Goal: Use online tool/utility: Use online tool/utility

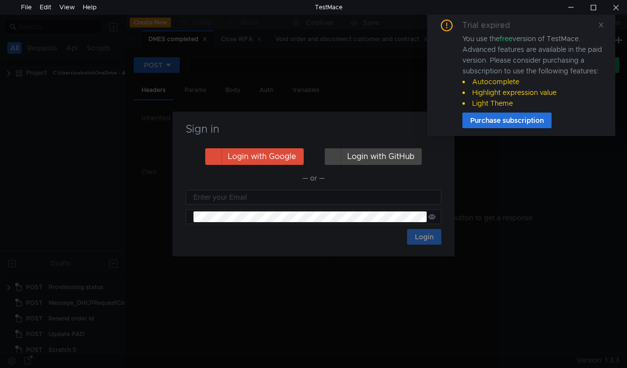
click at [602, 26] on icon at bounding box center [601, 25] width 7 height 7
click at [439, 129] on nz-notification "Trial expired You use the free version of TestMace. Advanced features are avail…" at bounding box center [521, 74] width 188 height 124
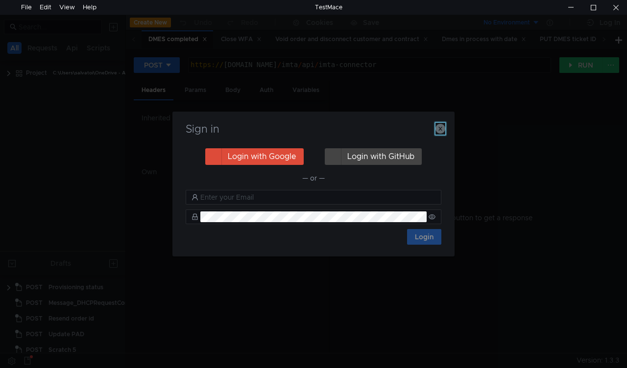
click at [441, 128] on icon "button" at bounding box center [441, 129] width 10 height 10
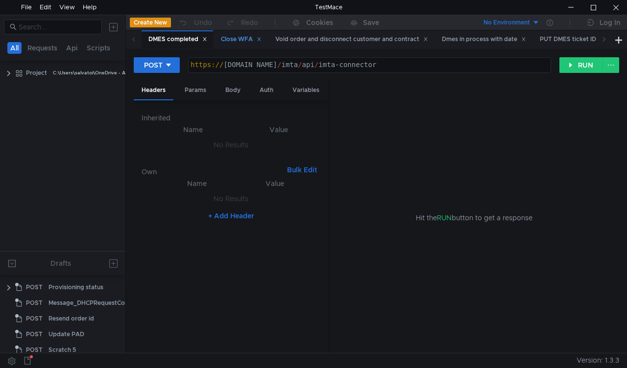
click at [234, 39] on div "Close WFA" at bounding box center [241, 39] width 41 height 10
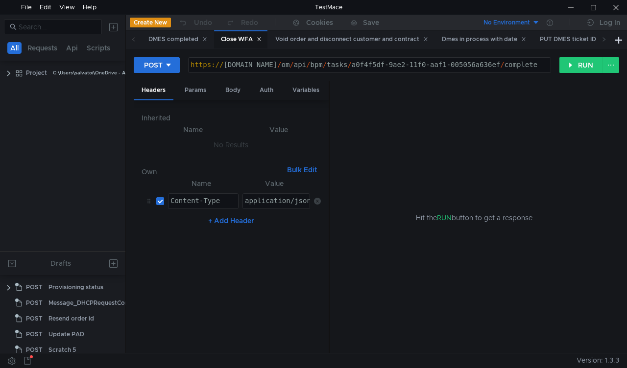
click at [234, 33] on div "Close WFA" at bounding box center [240, 39] width 53 height 19
click at [229, 89] on div "Body" at bounding box center [233, 90] width 31 height 18
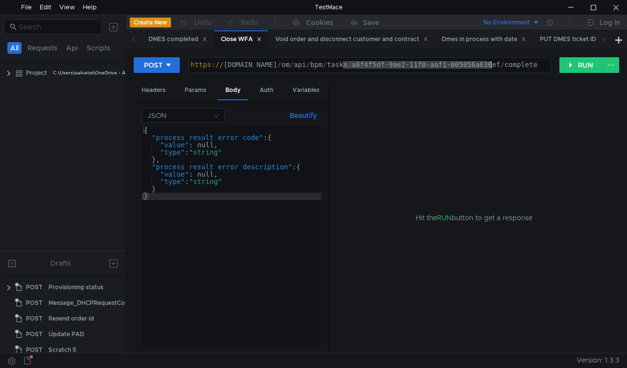
drag, startPoint x: 342, startPoint y: 66, endPoint x: 492, endPoint y: 66, distance: 149.9
click at [492, 66] on div "https:// mbx.dfni.nl / om / api / bpm / tasks / a0f4f5df-9ae2-11f0-aaf1-005056a…" at bounding box center [370, 72] width 362 height 22
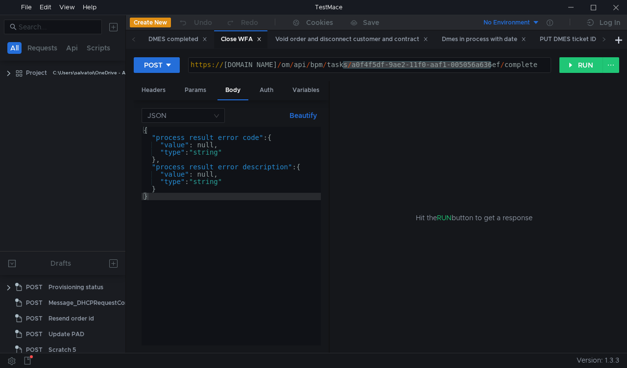
click at [467, 119] on div "Hit the RUN button to get a response" at bounding box center [474, 217] width 266 height 273
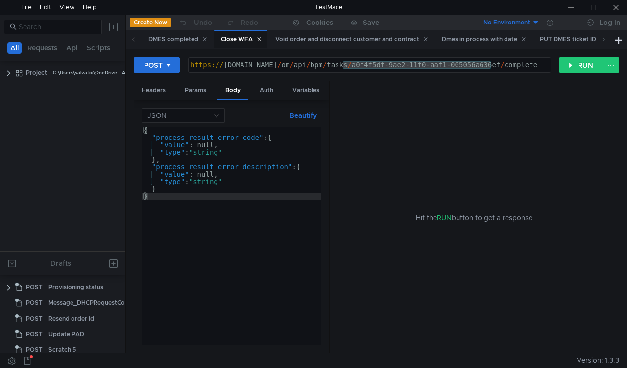
click at [418, 88] on div "Hit the RUN button to get a response" at bounding box center [474, 217] width 266 height 273
click at [481, 73] on div "https://mbx.dfni.nl/om/api/bpm/tasks/a0f4f5df-9ae2-11f0-aaf1-005056a636ef/compl…" at bounding box center [370, 65] width 364 height 17
click at [489, 66] on div "https:// mbx.dfni.nl / om / api / bpm / tasks / a0f4f5df-9ae2-11f0-aaf1-005056a…" at bounding box center [370, 65] width 362 height 15
drag, startPoint x: 491, startPoint y: 64, endPoint x: 344, endPoint y: 66, distance: 147.0
click at [344, 66] on div "https:// mbx.dfni.nl / om / api / bpm / tasks / a0f4f5df-9ae2-11f0-aaf1-005056a…" at bounding box center [370, 72] width 362 height 22
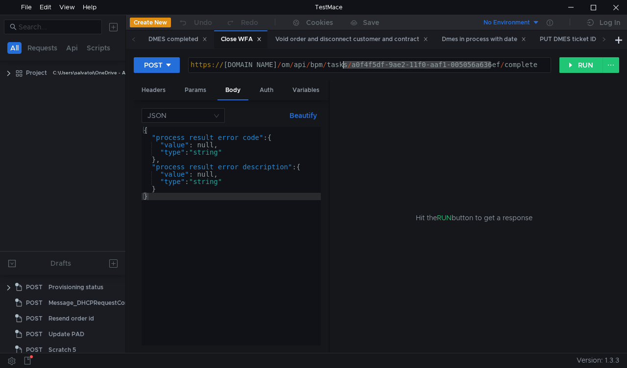
paste textarea "1c14960d-9e3d-11f0-8a04-005056a66d6a"
click at [571, 61] on button "RUN" at bounding box center [581, 65] width 44 height 16
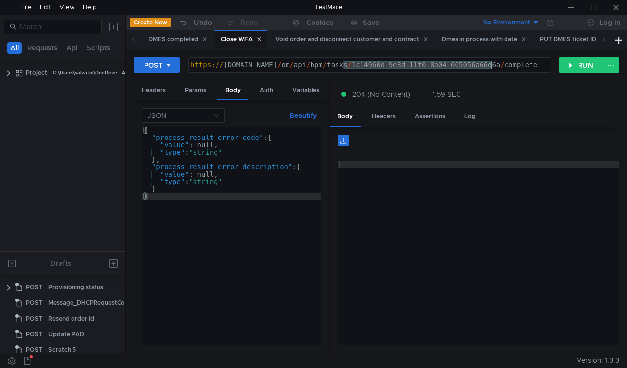
drag, startPoint x: 342, startPoint y: 63, endPoint x: 492, endPoint y: 67, distance: 150.4
click at [492, 67] on div "https:// mbx.dfni.nl / om / api / bpm / tasks / 1c14960d-9e3d-11f0-8a04-005056a…" at bounding box center [370, 72] width 362 height 22
paste textarea "b7c40b24-9e3c-11f0-b60f-005056a6d44f"
click at [577, 71] on button "RUN" at bounding box center [581, 65] width 44 height 16
drag, startPoint x: 341, startPoint y: 64, endPoint x: 490, endPoint y: 61, distance: 149.0
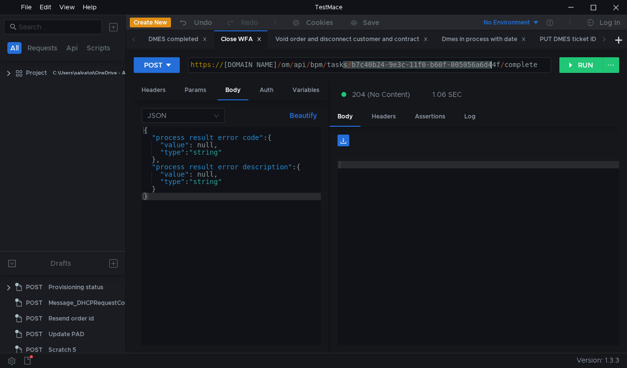
click at [490, 61] on div "https:// mbx.dfni.nl / om / api / bpm / tasks / b7c40b24-9e3c-11f0-b60f-005056a…" at bounding box center [370, 72] width 362 height 22
paste textarea "4a8c1a18-9e3b-11f0-8a04-005056a66d6a"
type textarea "https://mbx.dfni.nl/om/api/bpm/tasks/4a8c1a18-9e3b-11f0-8a04-005056a66d6a/compl…"
click at [575, 70] on button "RUN" at bounding box center [581, 65] width 44 height 16
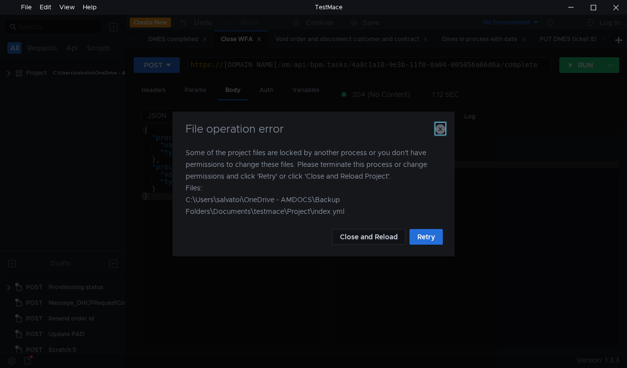
click at [439, 128] on icon "button" at bounding box center [441, 129] width 10 height 10
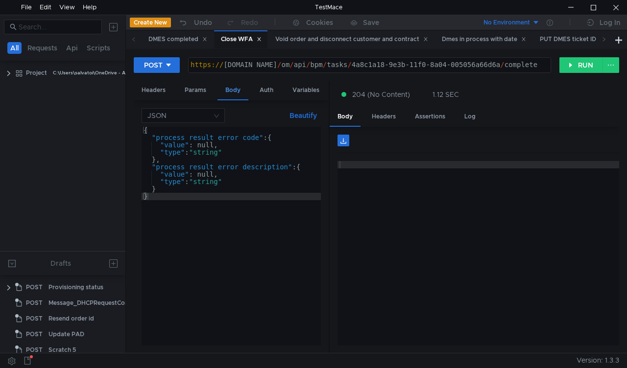
click at [226, 91] on div "Body" at bounding box center [233, 90] width 31 height 19
drag, startPoint x: 341, startPoint y: 66, endPoint x: 489, endPoint y: 64, distance: 148.0
click at [489, 64] on div "https:// mbx.dfni.nl / om / api / bpm / tasks / 4a8c1a18-9e3b-11f0-8a04-005056a…" at bounding box center [370, 72] width 362 height 22
paste textarea "9fa23ae2-9deb-11f0-aaf1-005056a636ef"
type textarea "https://mbx.dfni.nl/om/api/bpm/tasks/9fa23ae2-9deb-11f0-aaf1-005056a636ef/compl…"
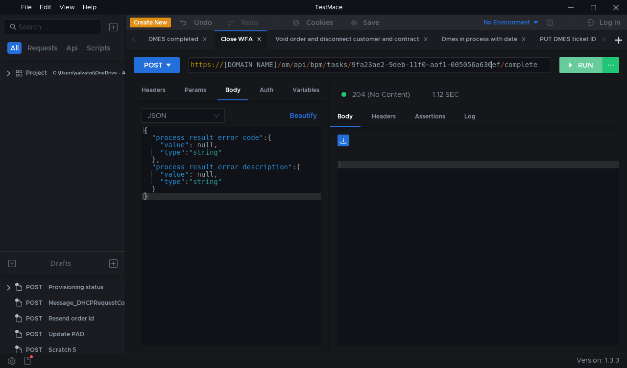
click at [583, 67] on button "RUN" at bounding box center [581, 65] width 44 height 16
drag, startPoint x: 363, startPoint y: 230, endPoint x: 354, endPoint y: 246, distance: 17.8
drag, startPoint x: 354, startPoint y: 246, endPoint x: 362, endPoint y: 64, distance: 182.4
click at [363, 61] on div "https:// mbx.dfni.nl / om / api / bpm / tasks / 9fa23ae2-9deb-11f0-aaf1-005056a…" at bounding box center [370, 65] width 362 height 15
drag, startPoint x: 343, startPoint y: 64, endPoint x: 491, endPoint y: 64, distance: 148.0
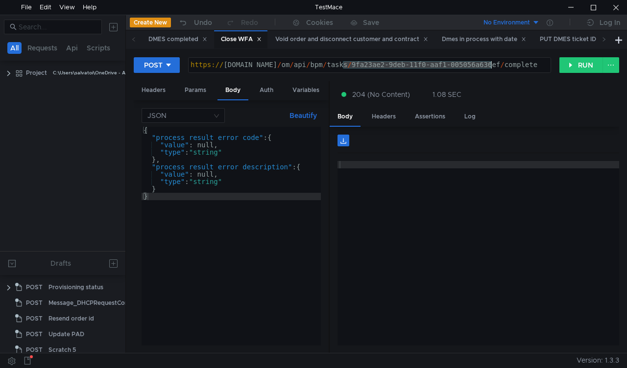
click at [491, 64] on div "https:// mbx.dfni.nl / om / api / bpm / tasks / 9fa23ae2-9deb-11f0-aaf1-005056a…" at bounding box center [370, 72] width 362 height 22
paste textarea "bac3f479-9e72"
click at [568, 65] on button "RUN" at bounding box center [581, 65] width 44 height 16
click at [575, 171] on div at bounding box center [479, 260] width 282 height 199
drag, startPoint x: 347, startPoint y: 66, endPoint x: 485, endPoint y: 74, distance: 138.4
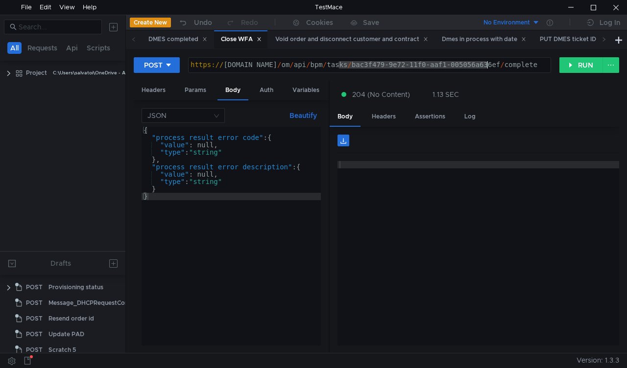
click at [485, 74] on div "POST https://mbx.dfni.nl/om/api/bpm/tasks/bac3f479-9e72-11f0-aaf1-005056a636ef/…" at bounding box center [377, 69] width 486 height 24
click at [493, 65] on div "https:// mbx.dfni.nl / om / api / bpm / tasks / bac3f479-9e72-11f0-aaf1-005056a…" at bounding box center [370, 72] width 362 height 22
drag, startPoint x: 490, startPoint y: 64, endPoint x: 342, endPoint y: 68, distance: 147.5
click at [342, 68] on div "https:// mbx.dfni.nl / om / api / bpm / tasks / bac3f479-9e72-11f0-aaf1-005056a…" at bounding box center [370, 72] width 362 height 22
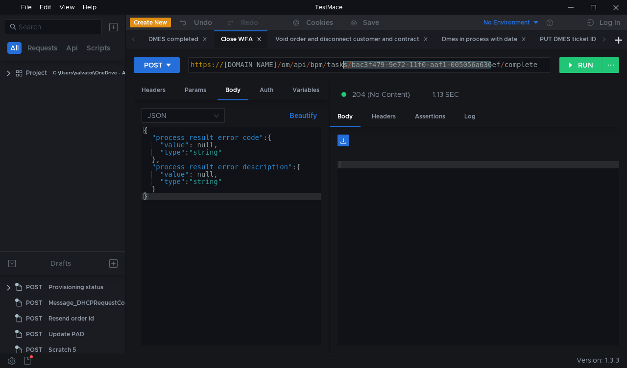
paste textarea "fd6a8a80-9e9c"
click at [568, 67] on button "RUN" at bounding box center [581, 65] width 44 height 16
drag, startPoint x: 343, startPoint y: 60, endPoint x: 493, endPoint y: 60, distance: 149.9
click at [493, 60] on div "https:// mbx.dfni.nl / om / api / bpm / tasks / fd6a8a80-9e9c-11f0-aaf1-005056a…" at bounding box center [370, 65] width 362 height 15
paste textarea "3401bb3b-9ea0-11f0-8a04-005056a66d6a"
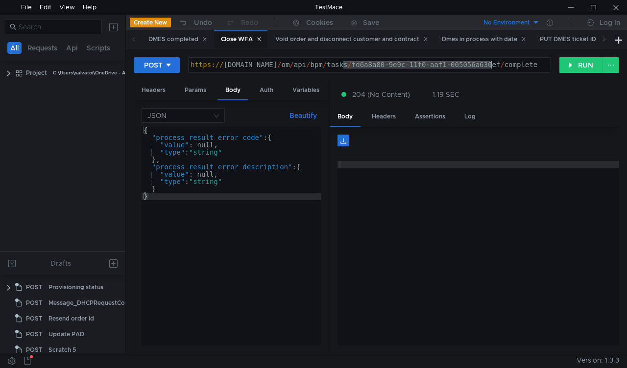
type textarea "https://mbx.dfni.nl/om/api/bpm/tasks/3401bb3b-9ea0-11f0-8a04-005056a66d6a/compl…"
click at [561, 70] on button "RUN" at bounding box center [581, 65] width 44 height 16
drag, startPoint x: 344, startPoint y: 64, endPoint x: 492, endPoint y: 64, distance: 148.0
click at [492, 64] on div "https:// mbx.dfni.nl / om / api / bpm / tasks / 3401bb3b-9ea0-11f0-8a04-005056a…" at bounding box center [370, 72] width 362 height 22
paste textarea "65c52498-9ea0-11f0-bcd2-005056a64e09"
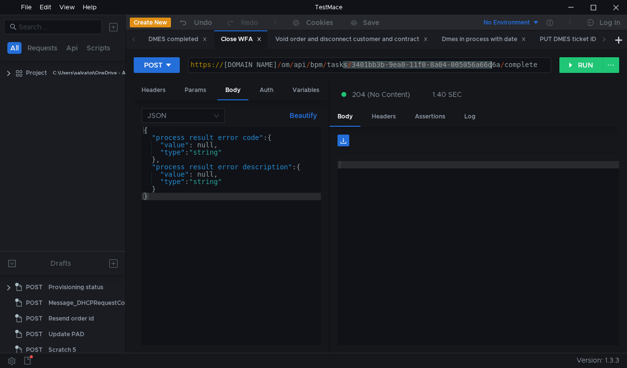
type textarea "https://mbx.dfni.nl/om/api/bpm/tasks/65c52498-9ea0-11f0-bcd2-005056a64e09/compl…"
click at [572, 65] on button "RUN" at bounding box center [581, 65] width 44 height 16
click at [606, 40] on icon at bounding box center [604, 39] width 5 height 5
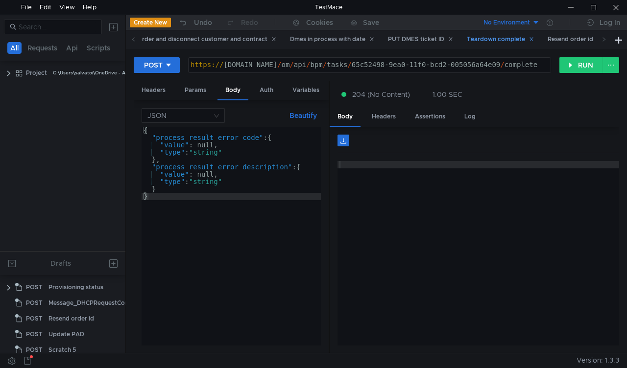
click at [514, 35] on div "Teardown complete" at bounding box center [500, 39] width 67 height 10
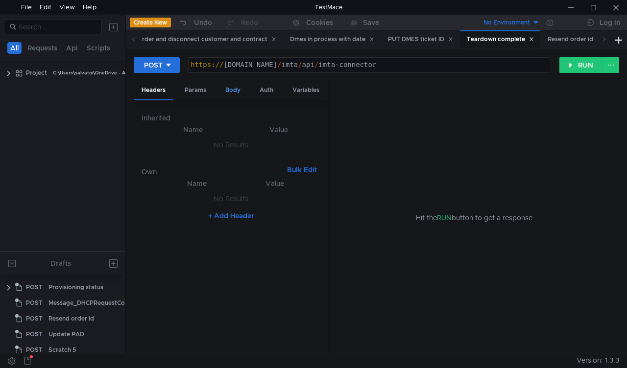
click at [230, 96] on div "Body" at bounding box center [233, 90] width 31 height 18
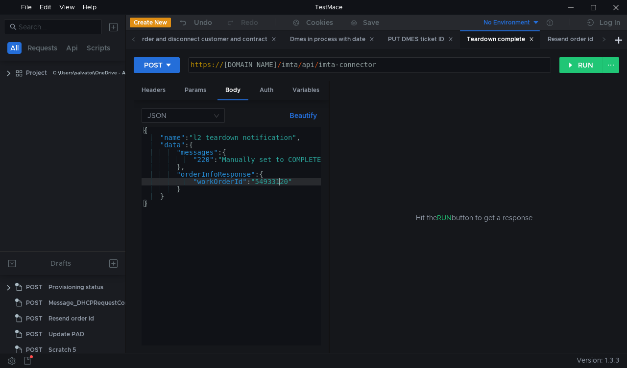
click at [279, 181] on div "{ "name" : "l2_teardown_notification" , "data" : { "messages" : { "220" : "Manu…" at bounding box center [323, 244] width 362 height 234
paste textarea "52166"
click at [584, 69] on button "RUN" at bounding box center [581, 65] width 44 height 16
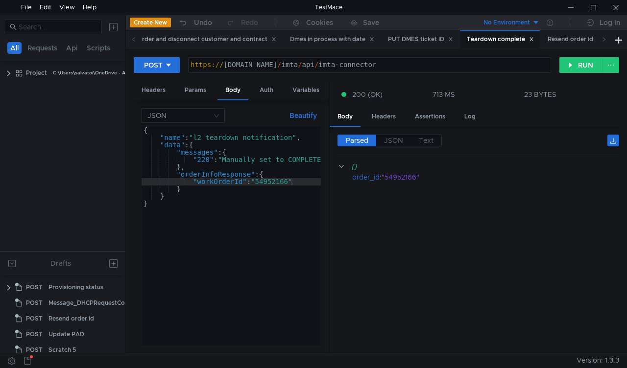
click at [272, 186] on div "{ "name" : "l2_teardown_notification" , "data" : { "messages" : { "220" : "Manu…" at bounding box center [323, 242] width 362 height 230
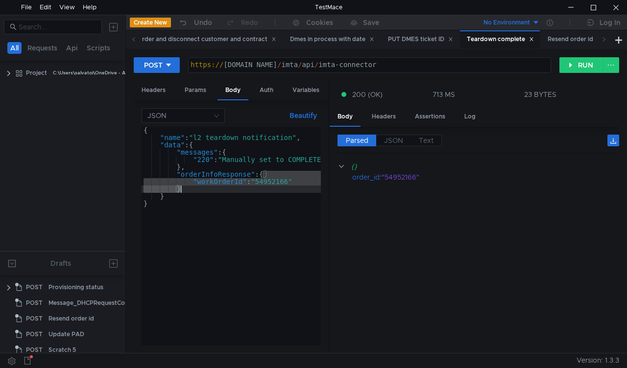
click at [279, 183] on div "{ "name" : "l2_teardown_notification" , "data" : { "messages" : { "220" : "Manu…" at bounding box center [231, 236] width 179 height 219
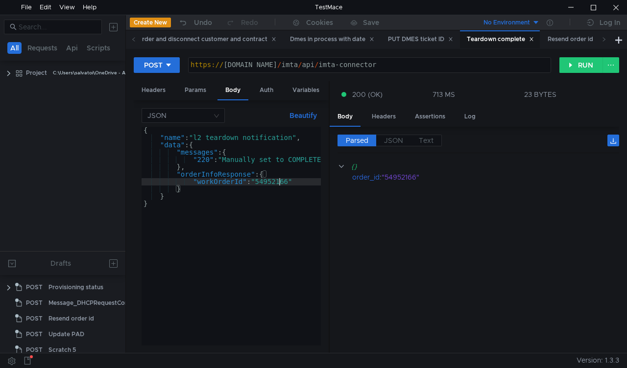
click at [278, 182] on div "{ "name" : "l2_teardown_notification" , "data" : { "messages" : { "220" : "Manu…" at bounding box center [323, 242] width 362 height 230
paste textarea "2"
type textarea ""workOrderId": "54952126""
click at [572, 63] on button "RUN" at bounding box center [581, 65] width 44 height 16
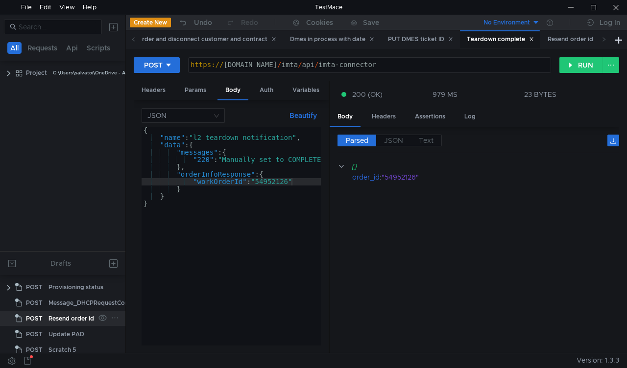
click at [57, 323] on div "Resend order id" at bounding box center [72, 319] width 46 height 15
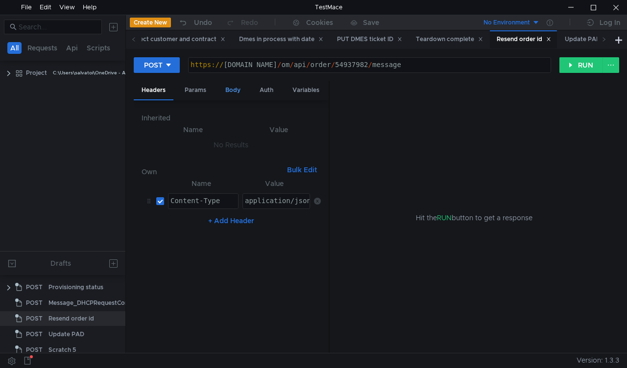
click at [225, 88] on div "Body" at bounding box center [233, 90] width 31 height 18
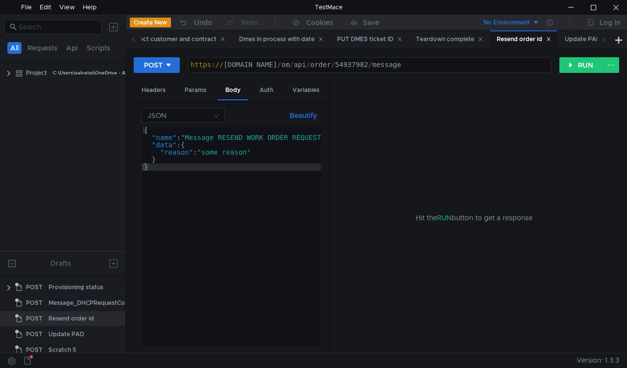
click at [340, 64] on div "https:// mbx.dfni.nl / om / api / order / 54937982 / message" at bounding box center [370, 72] width 362 height 22
paste textarea "41408"
type textarea "https://mbx.dfni.nl/om/api/order/54941408/message"
click at [564, 67] on button "RUN" at bounding box center [581, 65] width 44 height 16
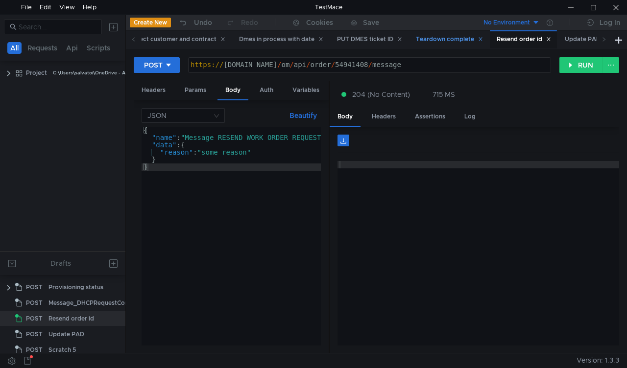
click at [456, 40] on div "Teardown complete" at bounding box center [449, 39] width 67 height 10
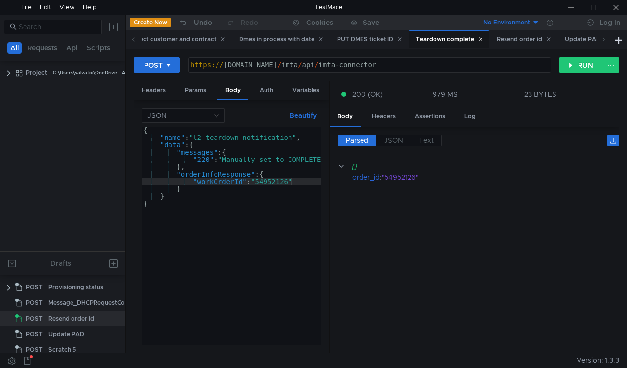
click at [266, 184] on div "{ "name" : "l2_teardown_notification" , "data" : { "messages" : { "220" : "Manu…" at bounding box center [323, 242] width 362 height 230
paste textarea "047"
click at [574, 61] on button "RUN" at bounding box center [581, 65] width 44 height 16
click at [267, 179] on div "{ "name" : "l2_teardown_notification" , "data" : { "messages" : { "220" : "Manu…" at bounding box center [323, 242] width 362 height 230
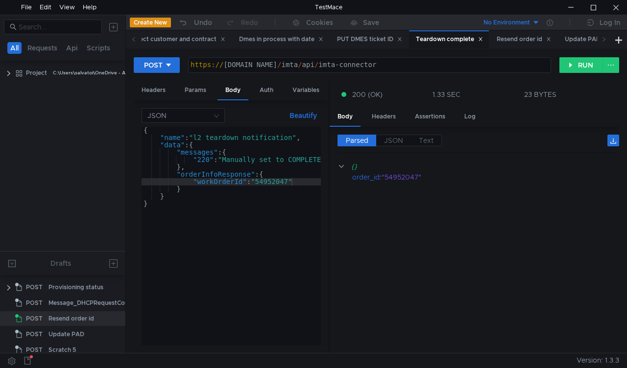
click at [267, 179] on div "{ "name" : "l2_teardown_notification" , "data" : { "messages" : { "220" : "Manu…" at bounding box center [323, 242] width 362 height 230
paste textarea "85"
click at [581, 71] on button "RUN" at bounding box center [581, 65] width 44 height 16
click at [266, 183] on div "{ "name" : "l2_teardown_notification" , "data" : { "messages" : { "220" : "Manu…" at bounding box center [323, 242] width 362 height 230
click at [266, 182] on div "{ "name" : "l2_teardown_notification" , "data" : { "messages" : { "220" : "Manu…" at bounding box center [323, 242] width 362 height 230
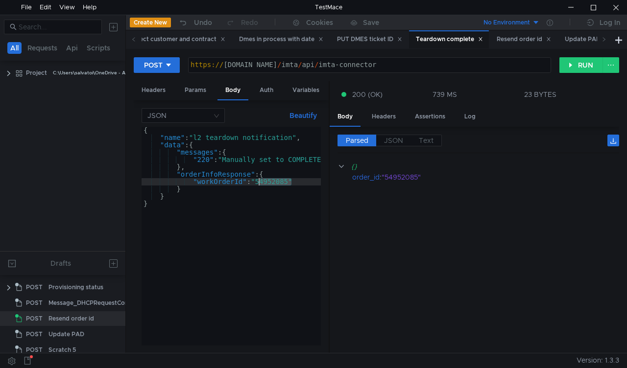
paste textarea "1964"
click at [592, 63] on button "RUN" at bounding box center [581, 65] width 44 height 16
click at [272, 184] on div "{ "name" : "l2_teardown_notification" , "data" : { "messages" : { "220" : "Manu…" at bounding box center [323, 242] width 362 height 230
click at [271, 184] on div "{ "name" : "l2_teardown_notification" , "data" : { "messages" : { "220" : "Manu…" at bounding box center [323, 242] width 362 height 230
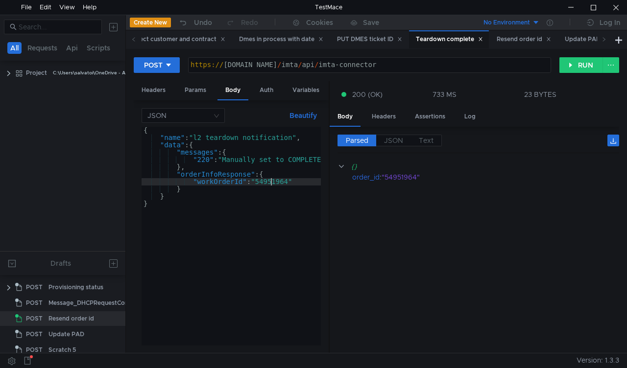
click at [271, 184] on div "{ "name" : "l2_teardown_notification" , "data" : { "messages" : { "220" : "Manu…" at bounding box center [323, 242] width 362 height 230
paste textarea "33"
click at [575, 62] on button "RUN" at bounding box center [581, 65] width 44 height 16
click at [270, 183] on div "{ "name" : "l2_teardown_notification" , "data" : { "messages" : { "220" : "Manu…" at bounding box center [323, 242] width 362 height 230
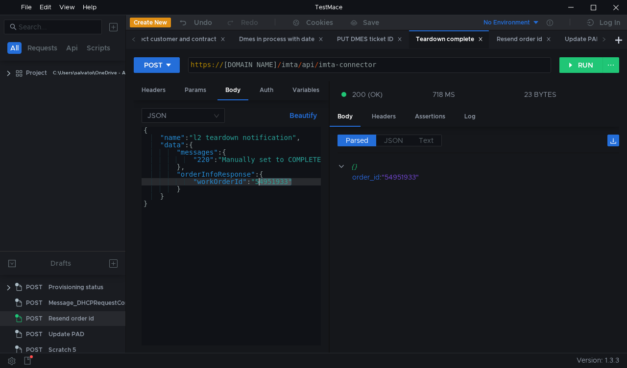
paste textarea "25"
click at [571, 66] on button "RUN" at bounding box center [581, 65] width 44 height 16
click at [276, 179] on div "{ "name" : "l2_teardown_notification" , "data" : { "messages" : { "220" : "Manu…" at bounding box center [323, 242] width 362 height 230
click at [274, 181] on div "{ "name" : "l2_teardown_notification" , "data" : { "messages" : { "220" : "Manu…" at bounding box center [323, 242] width 362 height 230
click at [277, 185] on div "{ "name" : "l2_teardown_notification" , "data" : { "messages" : { "220" : "Manu…" at bounding box center [323, 242] width 362 height 230
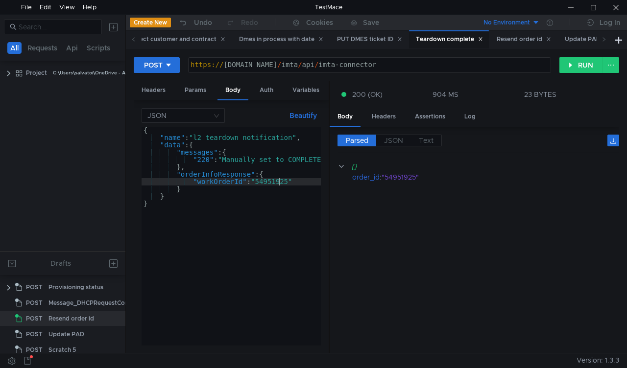
click at [277, 185] on div "{ "name" : "l2_teardown_notification" , "data" : { "messages" : { "220" : "Manu…" at bounding box center [323, 242] width 362 height 230
paste textarea "4"
click at [580, 71] on button "RUN" at bounding box center [581, 65] width 44 height 16
click at [280, 182] on div "{ "name" : "l2_teardown_notification" , "data" : { "messages" : { "220" : "Manu…" at bounding box center [323, 242] width 362 height 230
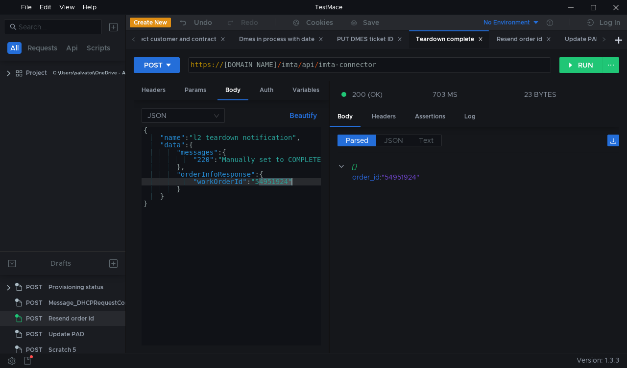
paste textarea "1"
click at [561, 72] on button "RUN" at bounding box center [581, 65] width 44 height 16
click at [277, 186] on div "{ "name" : "l2_teardown_notification" , "data" : { "messages" : { "220" : "Manu…" at bounding box center [323, 242] width 362 height 230
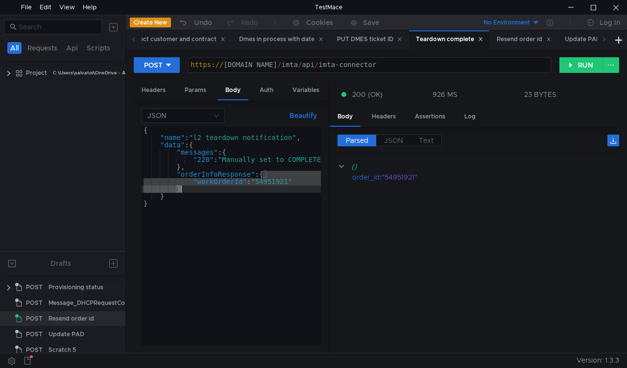
click at [277, 179] on div "{ "name" : "l2_teardown_notification" , "data" : { "messages" : { "220" : "Manu…" at bounding box center [231, 236] width 179 height 219
click at [277, 179] on div "{ "name" : "l2_teardown_notification" , "data" : { "messages" : { "220" : "Manu…" at bounding box center [323, 242] width 362 height 230
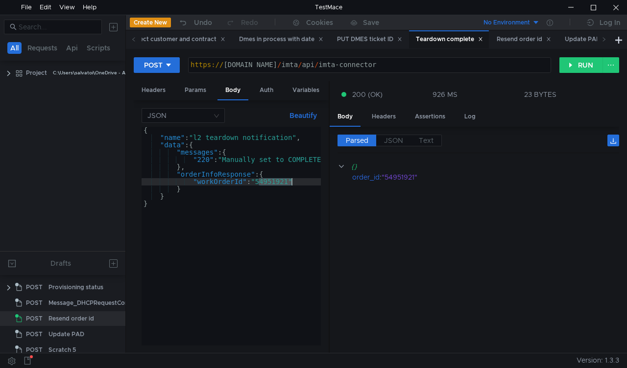
paste textarea "19"
click at [573, 66] on button "RUN" at bounding box center [581, 65] width 44 height 16
click at [281, 183] on div "{ "name" : "l2_teardown_notification" , "data" : { "messages" : { "220" : "Manu…" at bounding box center [323, 242] width 362 height 230
paste textarea "00"
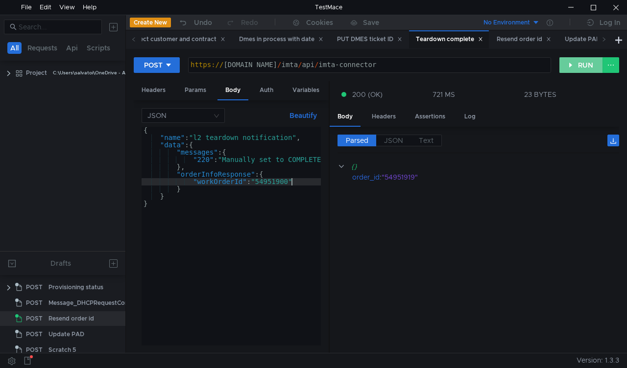
click at [567, 65] on button "RUN" at bounding box center [581, 65] width 44 height 16
click at [276, 186] on div "{ "name" : "l2_teardown_notification" , "data" : { "messages" : { "220" : "Manu…" at bounding box center [323, 242] width 362 height 230
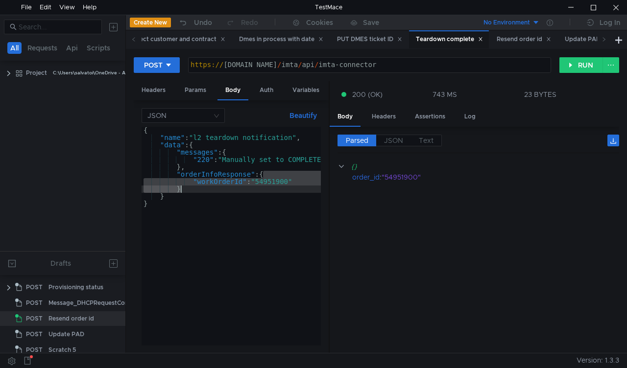
click at [276, 186] on div "{ "name" : "l2_teardown_notification" , "data" : { "messages" : { "220" : "Manu…" at bounding box center [323, 242] width 362 height 230
click at [276, 180] on div "{ "name" : "l2_teardown_notification" , "data" : { "messages" : { "220" : "Manu…" at bounding box center [231, 236] width 179 height 219
click at [276, 180] on div "{ "name" : "l2_teardown_notification" , "data" : { "messages" : { "220" : "Manu…" at bounding box center [323, 242] width 362 height 230
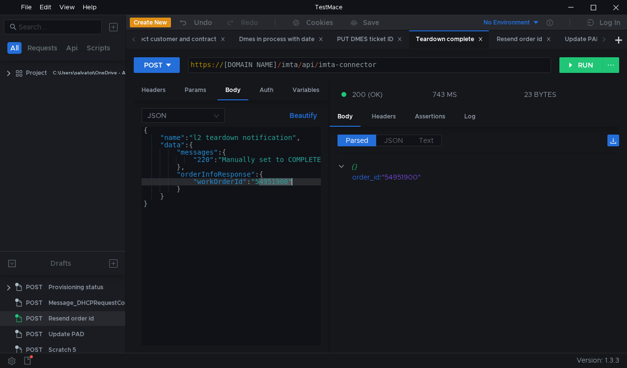
paste textarea "883"
click at [568, 64] on button "RUN" at bounding box center [581, 65] width 44 height 16
click at [271, 182] on div "{ "name" : "l2_teardown_notification" , "data" : { "messages" : { "220" : "Manu…" at bounding box center [323, 242] width 362 height 230
paste textarea "55"
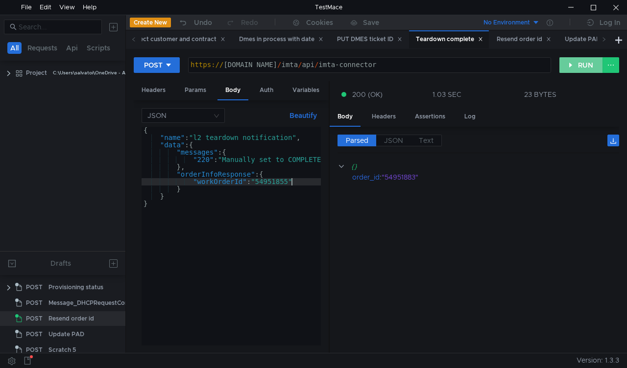
click at [573, 69] on button "RUN" at bounding box center [581, 65] width 44 height 16
click at [269, 183] on div "{ "name" : "l2_teardown_notification" , "data" : { "messages" : { "220" : "Manu…" at bounding box center [323, 242] width 362 height 230
click at [269, 184] on div "{ "name" : "l2_teardown_notification" , "data" : { "messages" : { "220" : "Manu…" at bounding box center [323, 242] width 362 height 230
paste textarea "49518345"
click at [279, 183] on div "{ "name" : "l2_teardown_notification" , "data" : { "messages" : { "220" : "Manu…" at bounding box center [323, 242] width 362 height 230
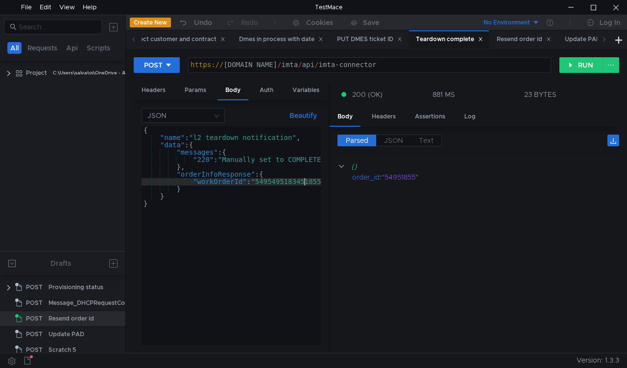
click at [279, 183] on div "{ "name" : "l2_teardown_notification" , "data" : { "messages" : { "220" : "Manu…" at bounding box center [323, 242] width 362 height 230
paste textarea "1834"
click at [565, 63] on button "RUN" at bounding box center [581, 65] width 44 height 16
click at [280, 182] on div "{ "name" : "l2_teardown_notification" , "data" : { "messages" : { "220" : "Manu…" at bounding box center [323, 242] width 362 height 230
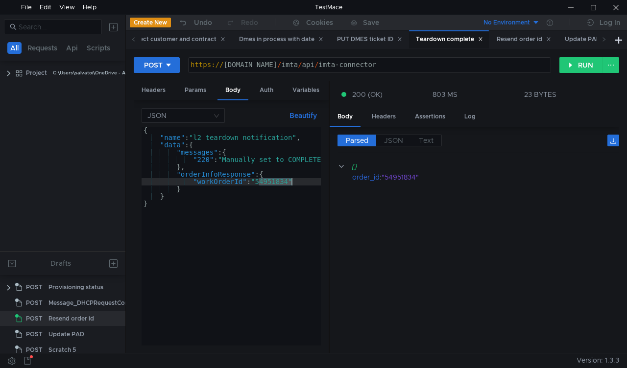
paste textarea "27"
click at [572, 68] on button "RUN" at bounding box center [581, 65] width 44 height 16
click at [280, 183] on div "{ "name" : "l2_teardown_notification" , "data" : { "messages" : { "220" : "Manu…" at bounding box center [323, 242] width 362 height 230
paste textarea "5"
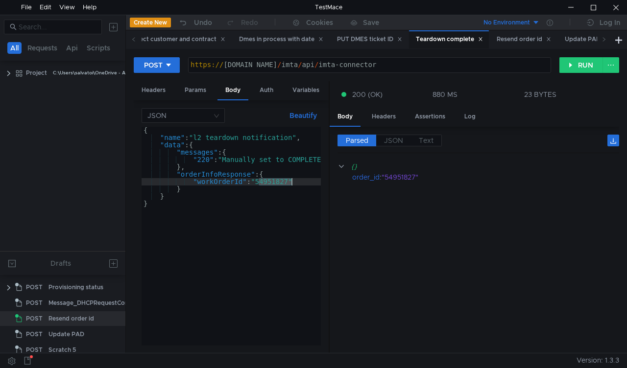
type textarea ""workOrderId": "54951825""
click at [577, 60] on button "RUN" at bounding box center [581, 65] width 44 height 16
click at [271, 182] on div "{ "name" : "l2_teardown_notification" , "data" : { "messages" : { "220" : "Manu…" at bounding box center [323, 242] width 362 height 230
paste textarea "49264"
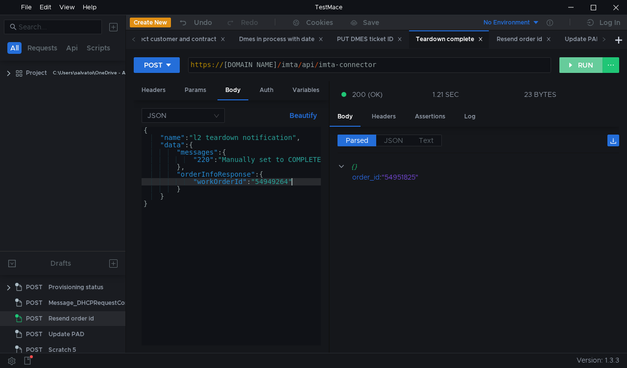
click at [579, 64] on button "RUN" at bounding box center [581, 65] width 44 height 16
click at [278, 179] on div "{ "name" : "l2_teardown_notification" , "data" : { "messages" : { "220" : "Manu…" at bounding box center [323, 242] width 362 height 230
paste textarea "51"
click at [581, 67] on button "RUN" at bounding box center [581, 65] width 44 height 16
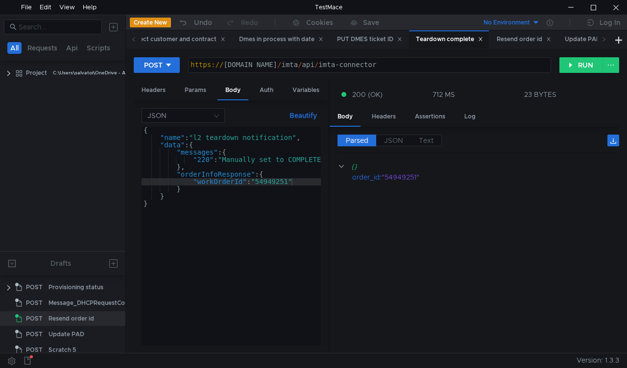
click at [269, 180] on div "{ "name" : "l2_teardown_notification" , "data" : { "messages" : { "220" : "Manu…" at bounding box center [323, 242] width 362 height 230
paste textarea "17"
click at [579, 67] on button "RUN" at bounding box center [581, 65] width 44 height 16
click at [265, 181] on div "{ "name" : "l2_teardown_notification" , "data" : { "messages" : { "220" : "Manu…" at bounding box center [323, 242] width 362 height 230
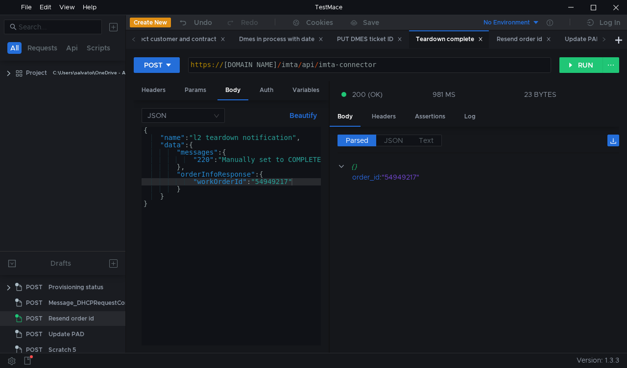
click at [265, 181] on div "{ "name" : "l2_teardown_notification" , "data" : { "messages" : { "220" : "Manu…" at bounding box center [323, 242] width 362 height 230
paste textarea "7123"
click at [570, 60] on button "RUN" at bounding box center [581, 65] width 44 height 16
click at [272, 182] on div "{ "name" : "l2_teardown_notification" , "data" : { "messages" : { "220" : "Manu…" at bounding box center [323, 242] width 362 height 230
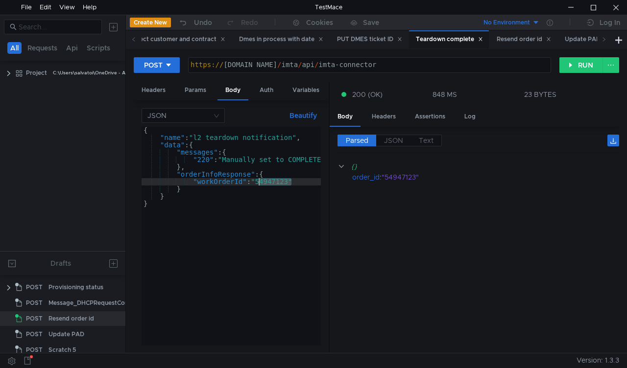
paste textarea "5794"
click at [581, 65] on button "RUN" at bounding box center [581, 65] width 44 height 16
click at [283, 175] on div "{ "name" : "l2_teardown_notification" , "data" : { "messages" : { "220" : "Manu…" at bounding box center [323, 242] width 362 height 230
click at [283, 179] on div "{ "name" : "l2_teardown_notification" , "data" : { "messages" : { "220" : "Manu…" at bounding box center [323, 242] width 362 height 230
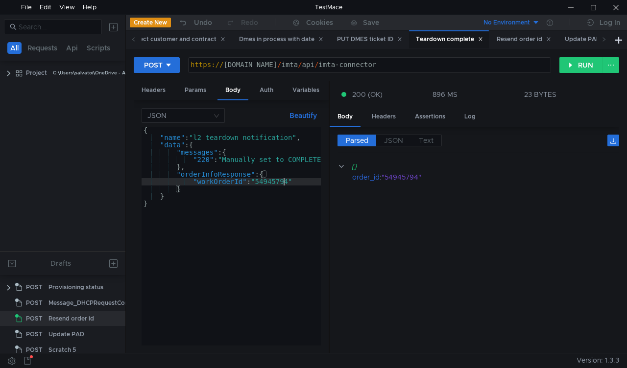
paste textarea "603"
click at [572, 70] on button "RUN" at bounding box center [581, 65] width 44 height 16
click at [280, 180] on div "{ "name" : "l2_teardown_notification" , "data" : { "messages" : { "220" : "Manu…" at bounding box center [323, 242] width 362 height 230
paste textarea "3491"
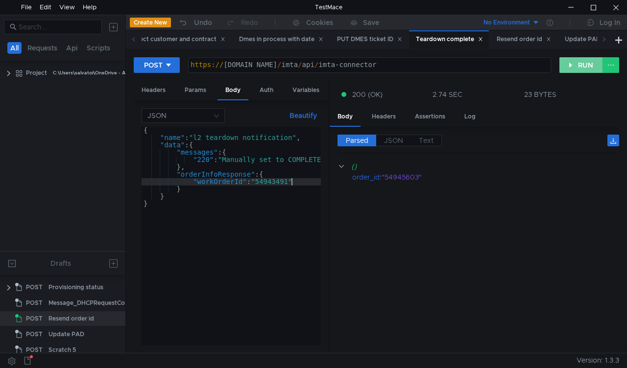
click at [575, 59] on button "RUN" at bounding box center [581, 65] width 44 height 16
click at [279, 181] on div "{ "name" : "l2_teardown_notification" , "data" : { "messages" : { "220" : "Manu…" at bounding box center [323, 242] width 362 height 230
paste textarea "1129"
type textarea ""workOrderId": "54941129""
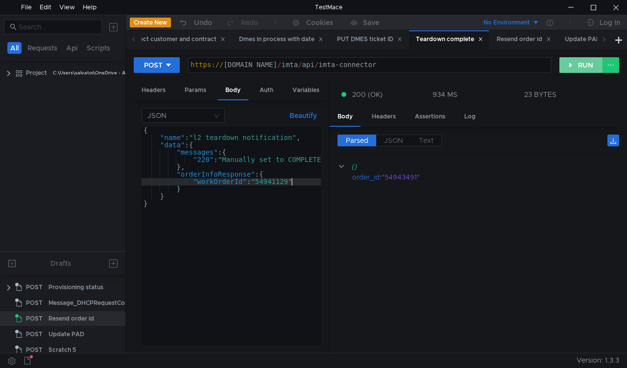
click at [578, 66] on button "RUN" at bounding box center [581, 65] width 44 height 16
click at [604, 42] on span at bounding box center [604, 39] width 5 height 10
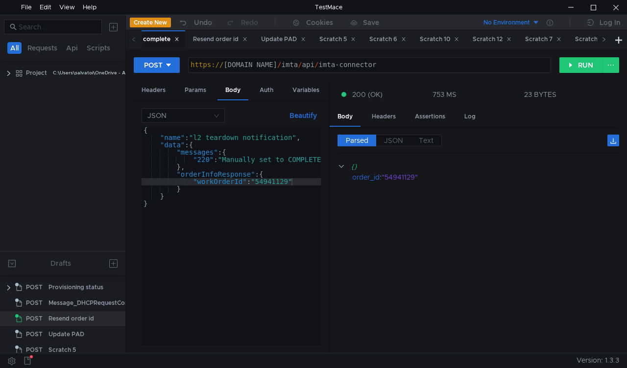
click at [604, 42] on span at bounding box center [604, 39] width 5 height 10
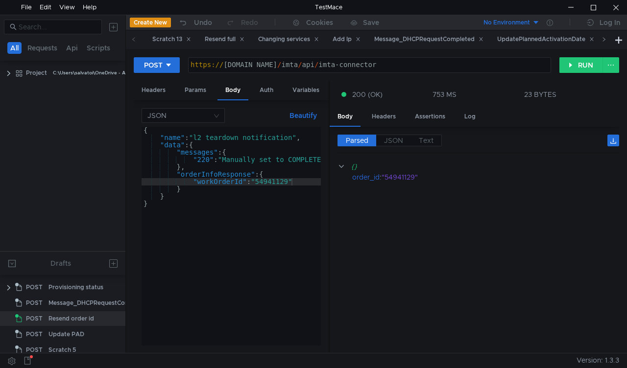
click at [604, 42] on span at bounding box center [604, 39] width 5 height 10
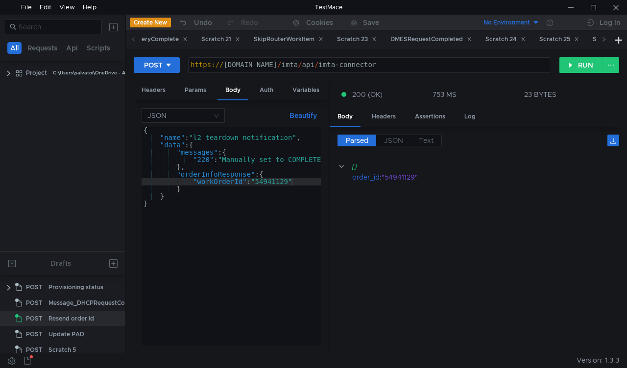
click at [604, 42] on span at bounding box center [604, 39] width 5 height 10
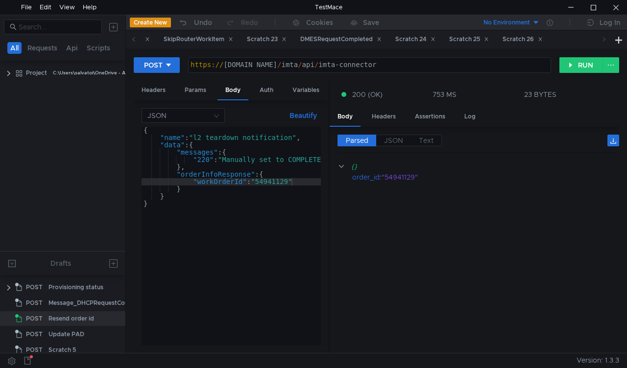
click at [604, 42] on span at bounding box center [604, 39] width 5 height 10
click at [287, 37] on div "Scratch 23" at bounding box center [267, 39] width 40 height 10
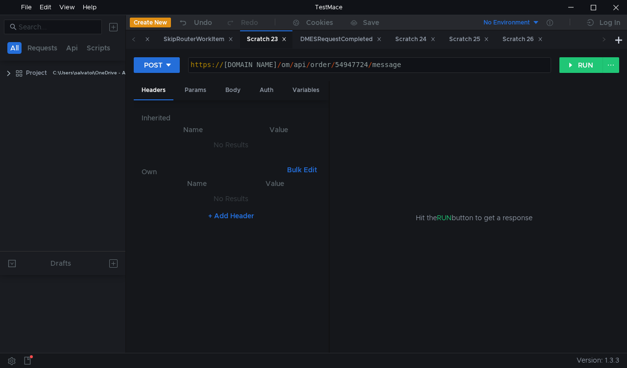
scroll to position [371, 0]
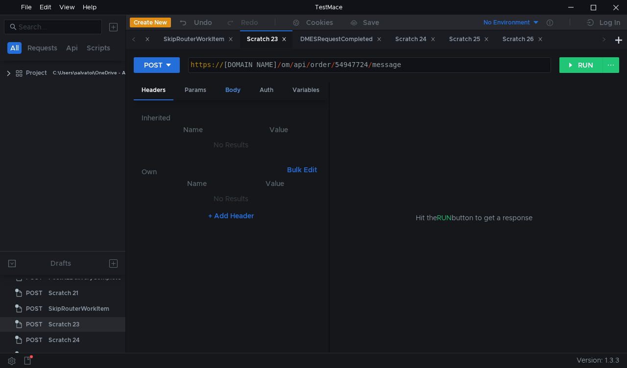
click at [229, 95] on div "Body" at bounding box center [233, 90] width 31 height 18
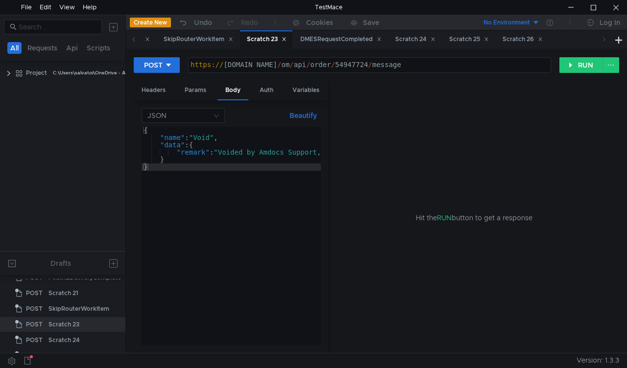
click at [347, 63] on div "https:// mbx.dfni.nl / om / api / order / 54947724 / message" at bounding box center [370, 72] width 362 height 22
paste textarea "15"
type textarea "[URL][DOMAIN_NAME]"
click at [564, 67] on button "RUN" at bounding box center [581, 65] width 44 height 16
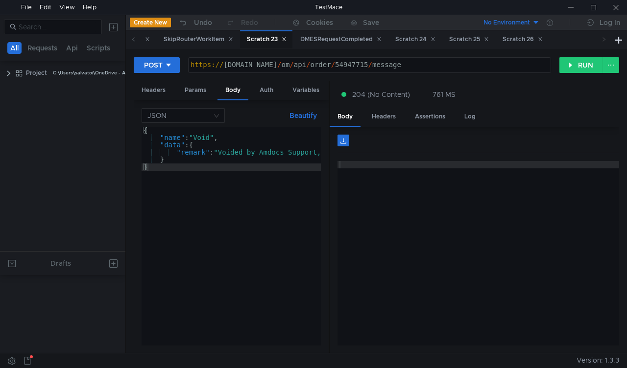
scroll to position [371, 0]
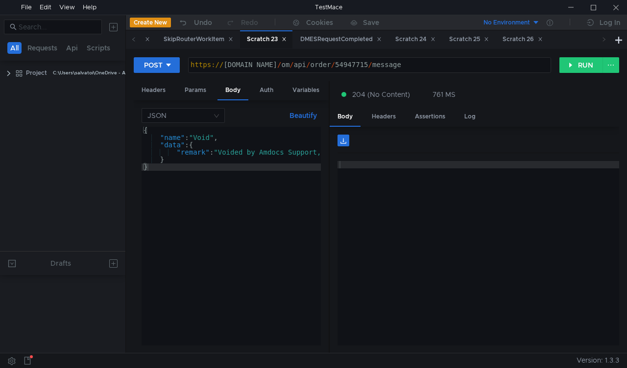
scroll to position [371, 0]
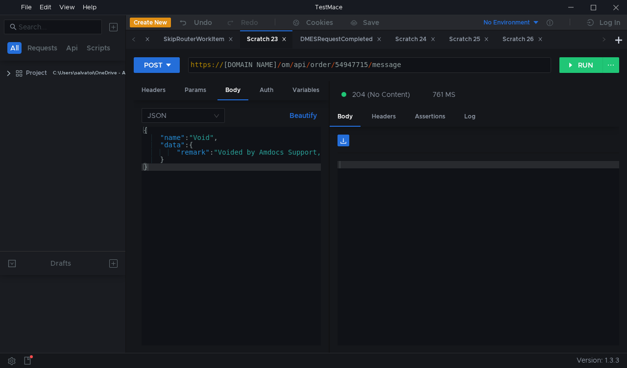
scroll to position [371, 0]
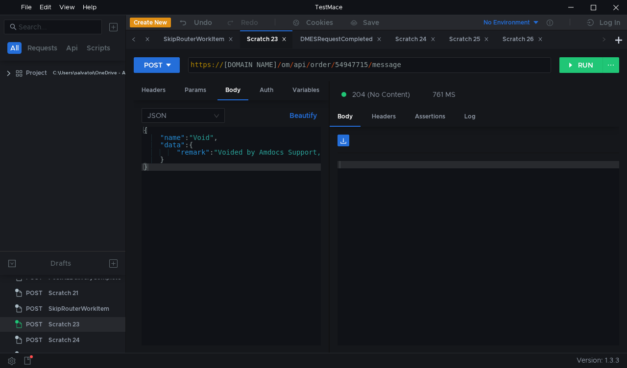
click at [136, 42] on span at bounding box center [134, 39] width 16 height 18
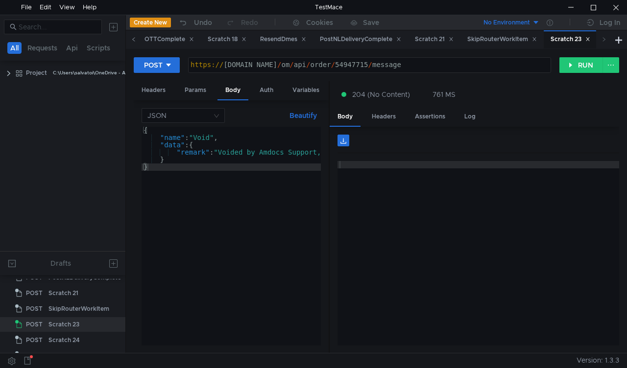
click at [136, 42] on span at bounding box center [134, 39] width 16 height 18
click at [134, 40] on icon at bounding box center [133, 39] width 5 height 5
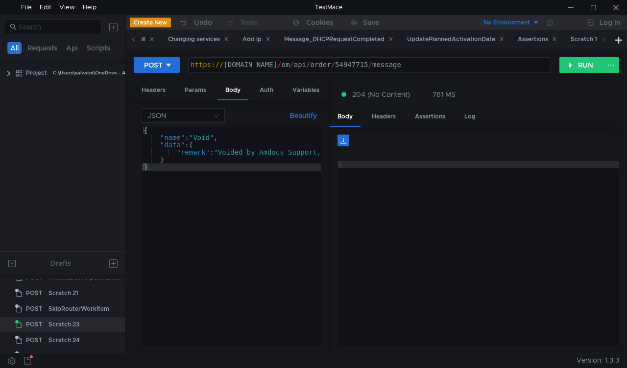
click at [134, 40] on icon at bounding box center [133, 39] width 5 height 5
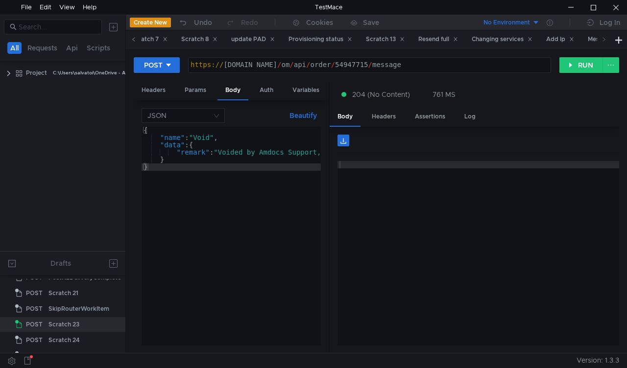
click at [134, 40] on icon at bounding box center [133, 39] width 5 height 5
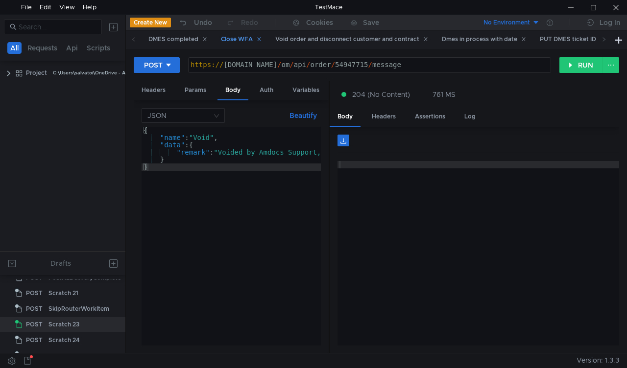
click at [247, 39] on div "Close WFA" at bounding box center [241, 39] width 41 height 10
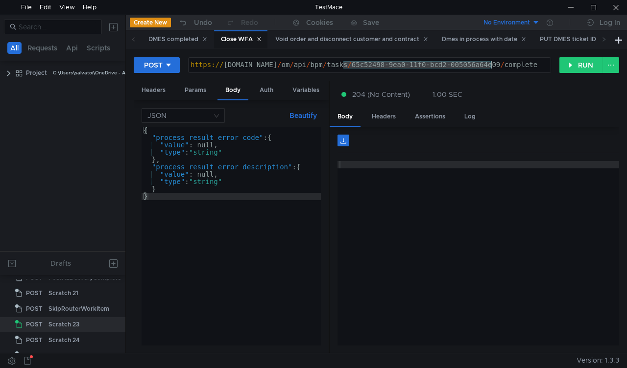
drag, startPoint x: 350, startPoint y: 63, endPoint x: 491, endPoint y: 71, distance: 141.3
click at [491, 71] on div "https:// mbx.dfni.nl / om / api / bpm / tasks / 65c52498-9ea0-11f0-bcd2-005056a…" at bounding box center [370, 72] width 362 height 22
paste textarea "6c1f2b2-9eae-11f0-8a04-005056a66d6a"
click at [548, 100] on div "204 (No Content) 1.00 SEC" at bounding box center [475, 94] width 290 height 26
click at [574, 69] on button "RUN" at bounding box center [581, 65] width 44 height 16
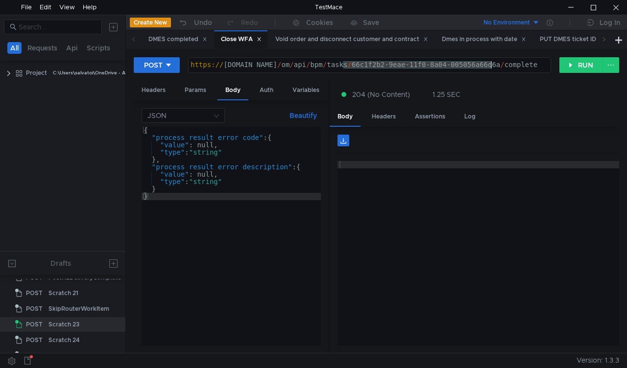
drag, startPoint x: 344, startPoint y: 64, endPoint x: 491, endPoint y: 64, distance: 147.0
click at [491, 64] on div "https:// mbx.dfni.nl / om / api / bpm / tasks / 66c1f2b2-9eae-11f0-8a04-005056a…" at bounding box center [370, 72] width 362 height 22
paste textarea "a156fb94-9eca-11f0-b60f-005056a6d44f"
type textarea "[URL][DOMAIN_NAME]"
click at [572, 68] on button "RUN" at bounding box center [581, 65] width 44 height 16
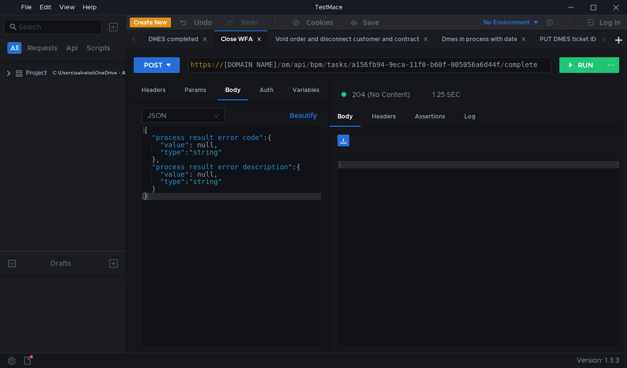
scroll to position [371, 0]
